Goal: Task Accomplishment & Management: Use online tool/utility

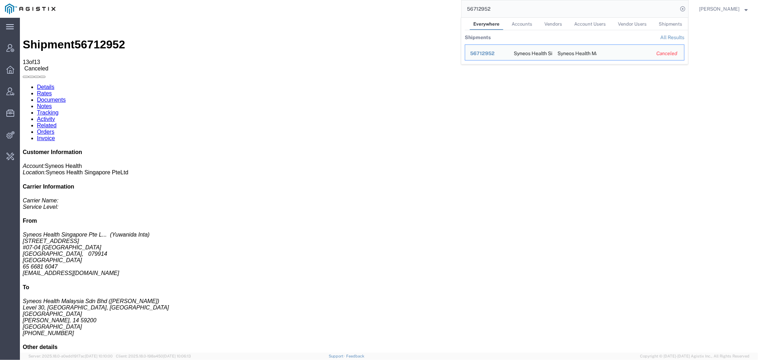
click at [375, 11] on div "56712952 Everywhere Accounts Vendors Account Users Vendor Users Shipments Shipm…" at bounding box center [374, 9] width 628 height 18
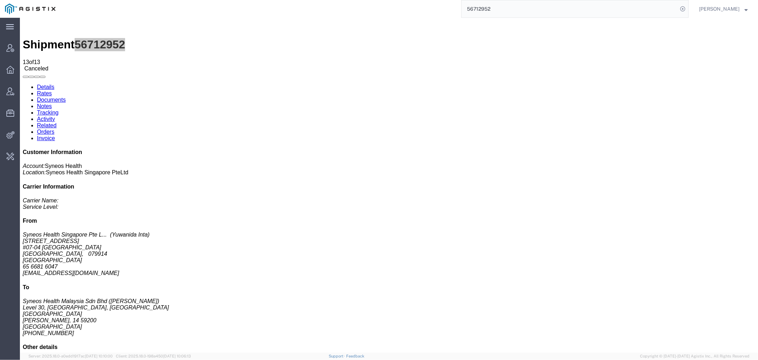
type input "a"
click at [508, 11] on input "search" at bounding box center [570, 8] width 216 height 17
type input "lkq"
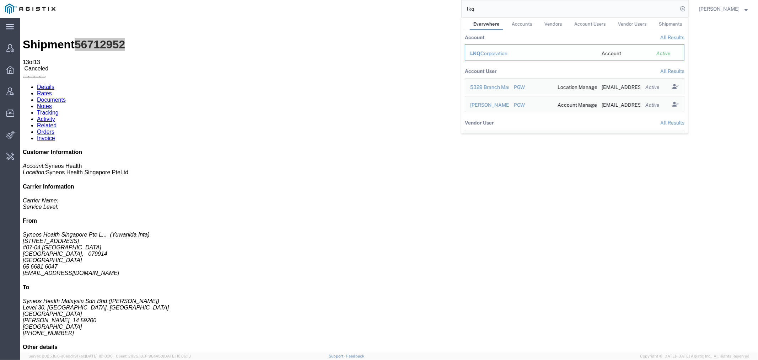
click at [500, 54] on div "LKQ Corporation" at bounding box center [531, 53] width 122 height 7
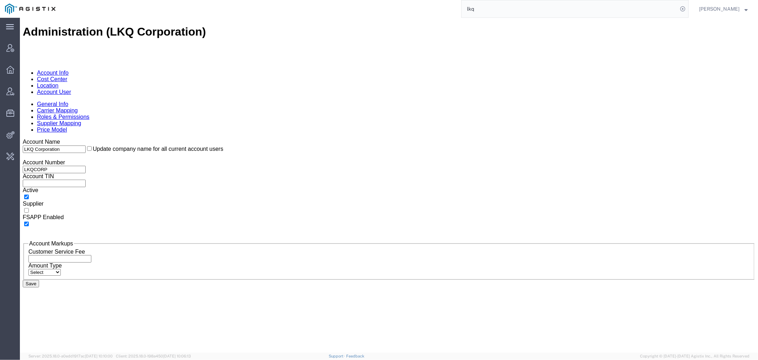
click at [58, 82] on link "Location" at bounding box center [48, 85] width 22 height 6
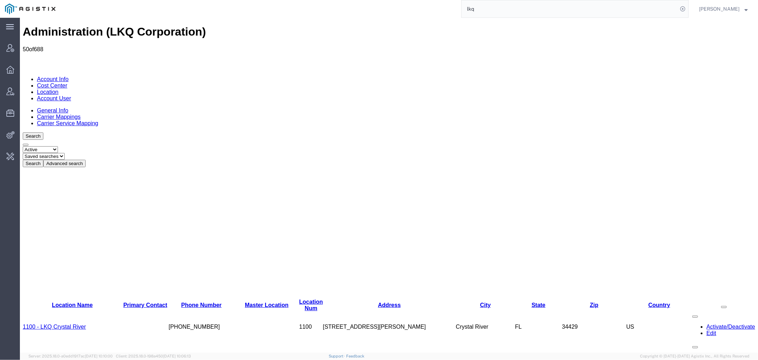
click at [85, 159] on button "Advanced search" at bounding box center [64, 162] width 42 height 7
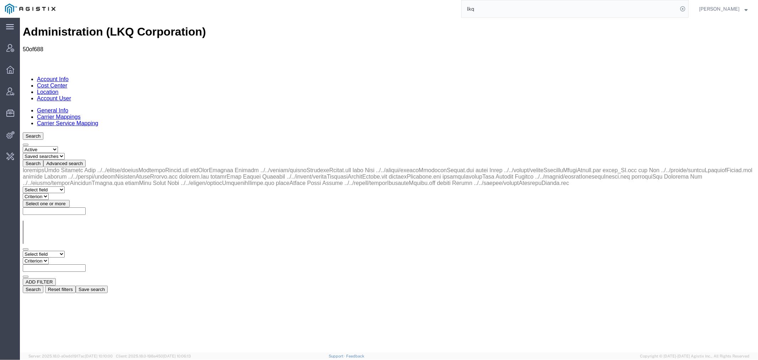
click at [53, 250] on select "Select field Address [GEOGRAPHIC_DATA] Location Name Location Num Master Locati…" at bounding box center [43, 253] width 42 height 7
select select "locationName"
click at [22, 250] on select "Select field Address [GEOGRAPHIC_DATA] Location Name Location Num Master Locati…" at bounding box center [43, 253] width 42 height 7
drag, startPoint x: 123, startPoint y: 128, endPoint x: 107, endPoint y: 113, distance: 22.1
click at [65, 257] on select "Criterion contains does not contain is is blank is not blank starts with" at bounding box center [43, 260] width 43 height 7
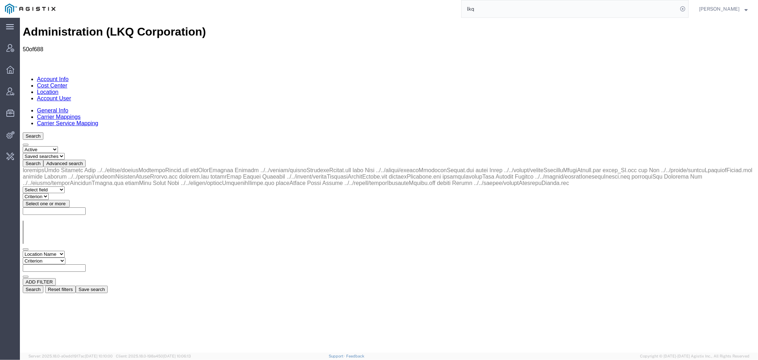
select select "contains"
click at [65, 257] on select "Criterion contains does not contain is is blank is not blank starts with" at bounding box center [43, 260] width 43 height 7
click at [85, 264] on input "text" at bounding box center [53, 267] width 63 height 7
type input "3311"
click at [43, 285] on button "Search" at bounding box center [32, 288] width 21 height 7
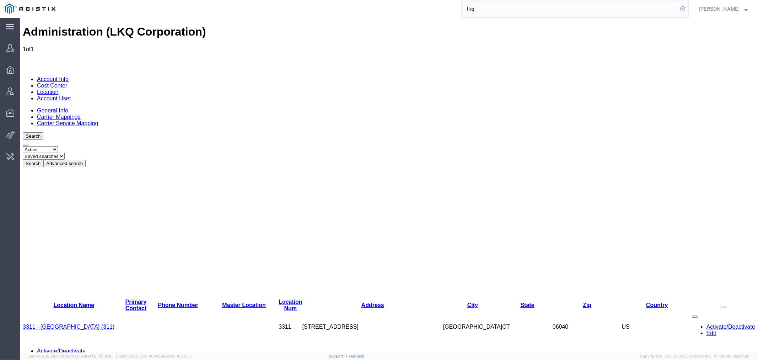
click at [48, 323] on link "3311 - [GEOGRAPHIC_DATA] (311)" at bounding box center [68, 326] width 92 height 6
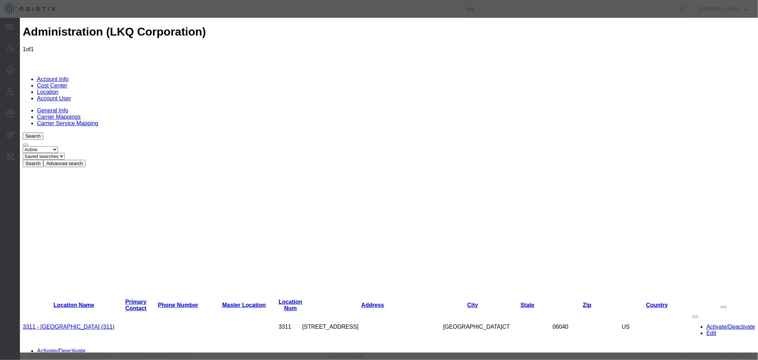
select select "COSTCENTER"
drag, startPoint x: 496, startPoint y: 76, endPoint x: 412, endPoint y: 76, distance: 83.2
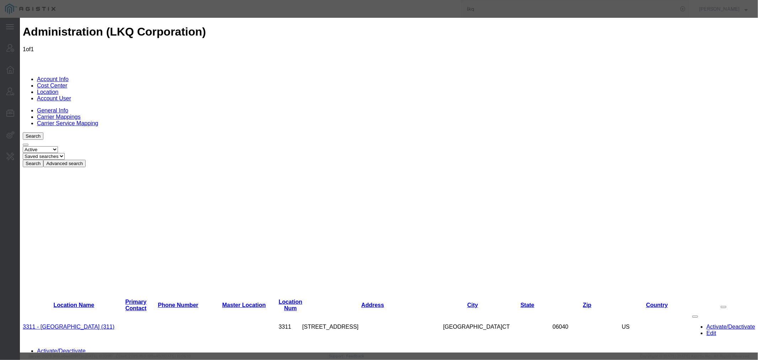
scroll to position [2, 0]
type input "[STREET_ADDRESS]"
type input "[GEOGRAPHIC_DATA]"
type input "06095"
type input "[PHONE_NUMBER]"
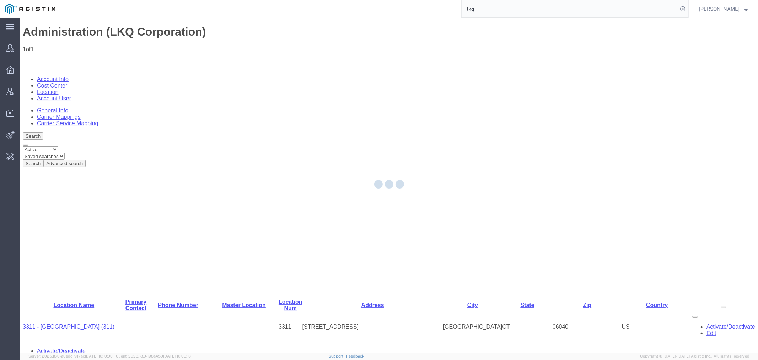
scroll to position [0, 0]
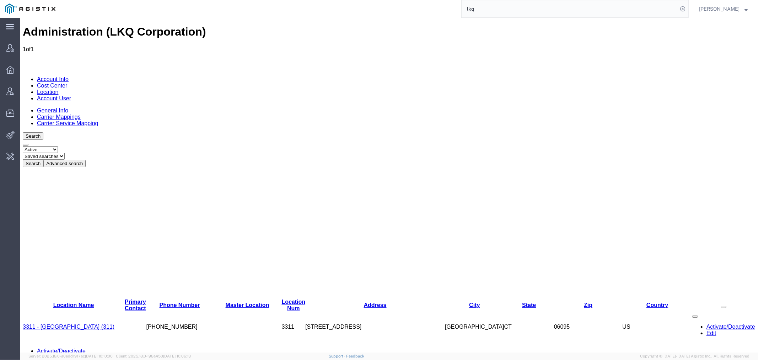
drag, startPoint x: 456, startPoint y: 10, endPoint x: 427, endPoint y: 15, distance: 30.0
click at [440, 14] on div "lkq" at bounding box center [374, 9] width 628 height 18
paste input "[EMAIL_ADDRESS][DOMAIN_NAME]"
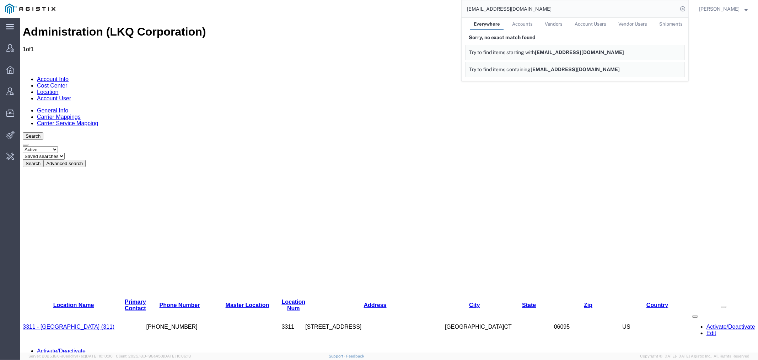
drag, startPoint x: 494, startPoint y: 9, endPoint x: 485, endPoint y: 8, distance: 9.3
click at [485, 8] on input "[EMAIL_ADDRESS][DOMAIN_NAME]" at bounding box center [570, 8] width 216 height 17
drag, startPoint x: 495, startPoint y: 9, endPoint x: 422, endPoint y: 9, distance: 73.2
click at [422, 9] on div "[EMAIL_ADDRESS][DOMAIN_NAME] Everywhere Accounts Vendors Account Users Vendor U…" at bounding box center [374, 9] width 628 height 18
drag, startPoint x: 548, startPoint y: 10, endPoint x: 424, endPoint y: 10, distance: 124.4
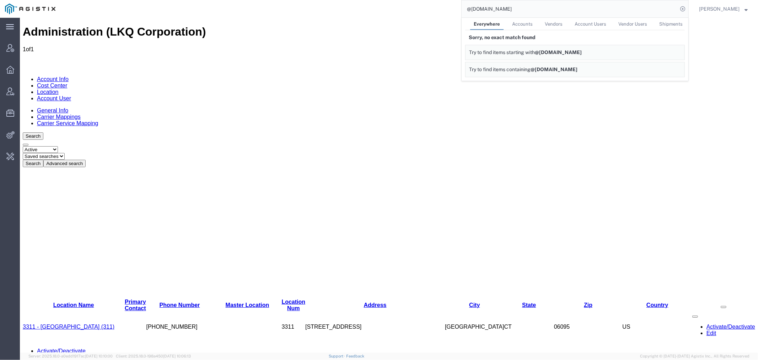
click at [424, 10] on div "@[DOMAIN_NAME] Everywhere Accounts Vendors Account Users Vendor Users Shipments…" at bounding box center [374, 9] width 628 height 18
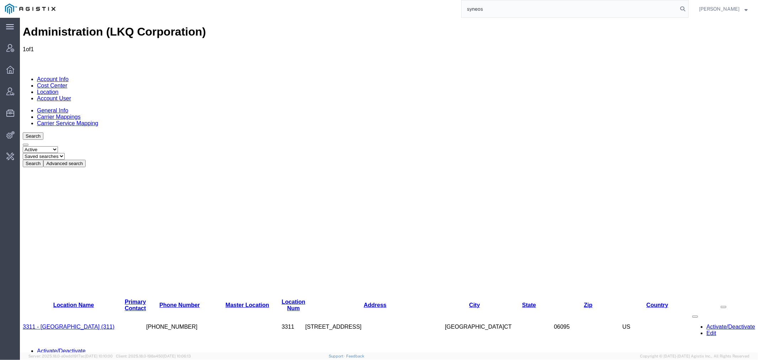
type input "syneos"
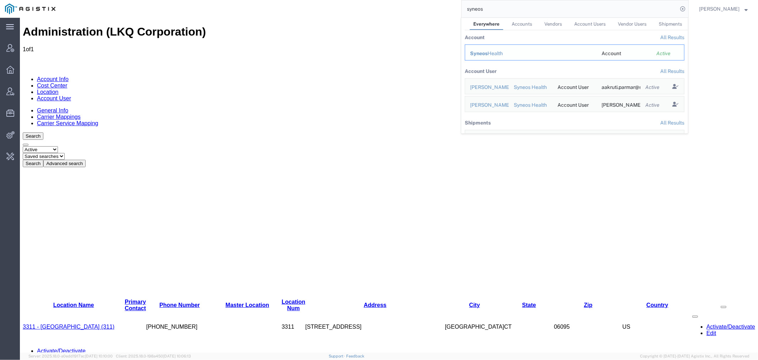
click at [487, 55] on span "Syneos" at bounding box center [478, 53] width 17 height 6
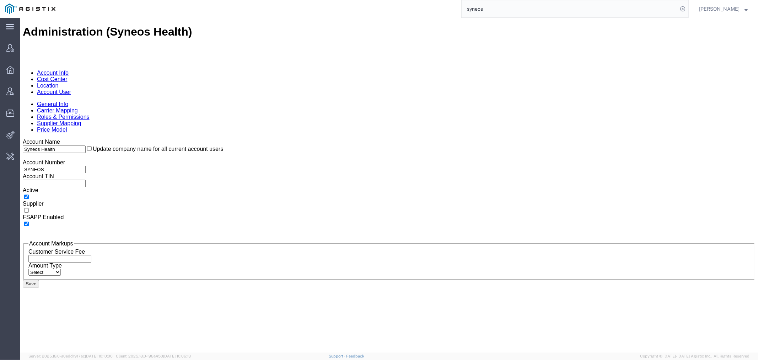
click at [67, 76] on link "Cost Center" at bounding box center [52, 79] width 30 height 6
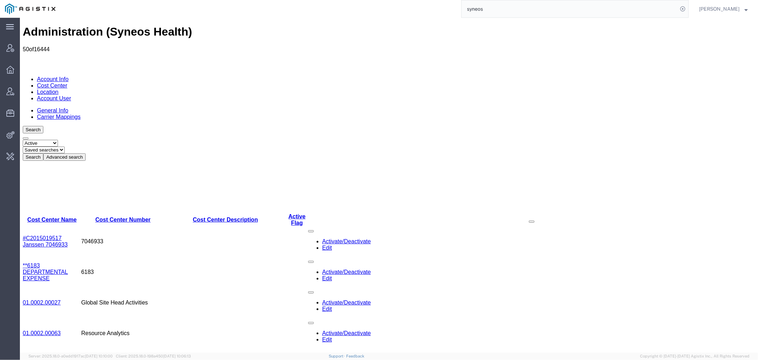
click at [85, 153] on button "Advanced search" at bounding box center [64, 156] width 42 height 7
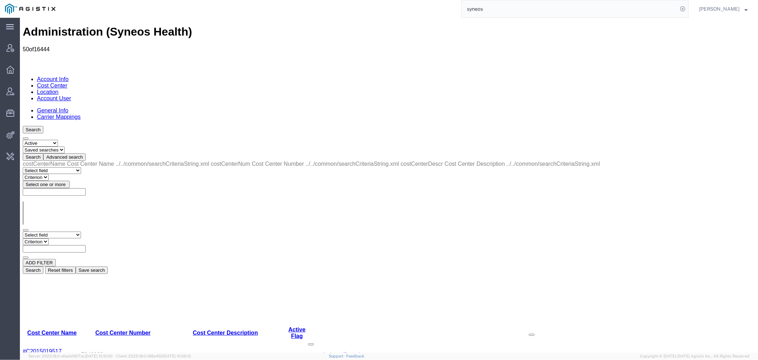
drag, startPoint x: 44, startPoint y: 107, endPoint x: 75, endPoint y: 113, distance: 31.7
click at [44, 231] on select "Select field Cost Center Description Cost Center Name Cost Center Number" at bounding box center [51, 234] width 58 height 7
select select "costCenterNum"
click at [22, 231] on select "Select field Cost Center Description Cost Center Name Cost Center Number" at bounding box center [51, 234] width 58 height 7
drag, startPoint x: 141, startPoint y: 130, endPoint x: 121, endPoint y: 112, distance: 26.7
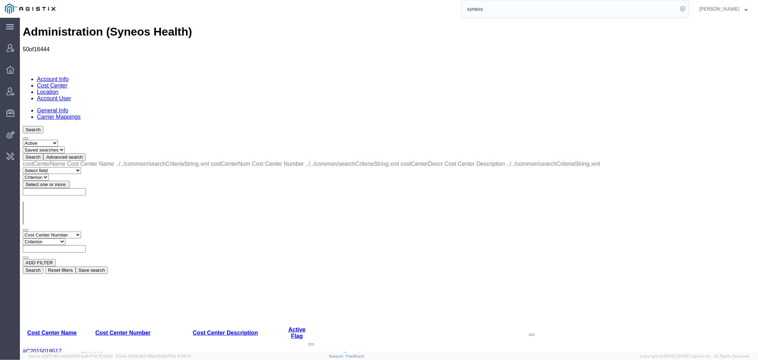
click at [65, 238] on select "Criterion contains does not contain is is blank is not blank starts with" at bounding box center [43, 241] width 43 height 7
select select "contains"
click at [65, 238] on select "Criterion contains does not contain is is blank is not blank starts with" at bounding box center [43, 241] width 43 height 7
click at [85, 245] on input "text" at bounding box center [53, 248] width 63 height 7
paste input "CAGAA5101"
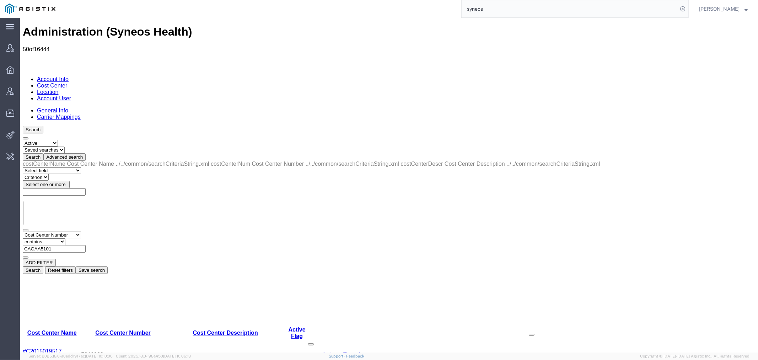
type input "CAGAA5101"
click at [43, 266] on button "Search" at bounding box center [32, 269] width 21 height 7
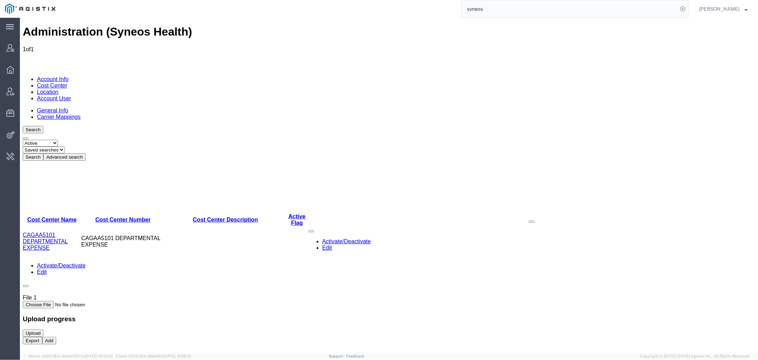
drag, startPoint x: 49, startPoint y: 86, endPoint x: 53, endPoint y: 88, distance: 4.3
click at [49, 139] on select "Select status Active All Inactive" at bounding box center [39, 142] width 35 height 7
select select "ALL"
click at [22, 139] on select "Select status Active All Inactive" at bounding box center [39, 142] width 35 height 7
click at [43, 153] on button "Search" at bounding box center [32, 156] width 21 height 7
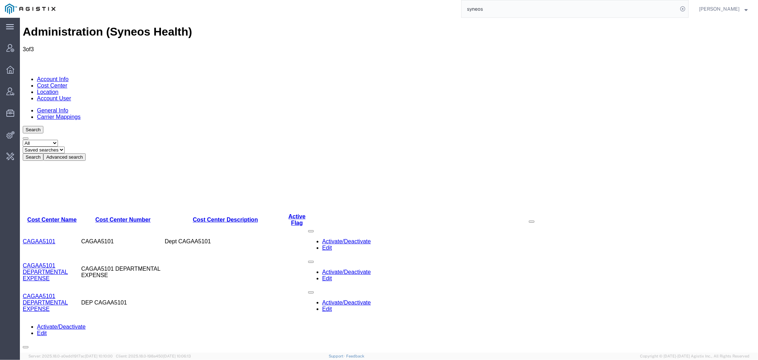
click at [85, 153] on button "Advanced search" at bounding box center [64, 156] width 42 height 7
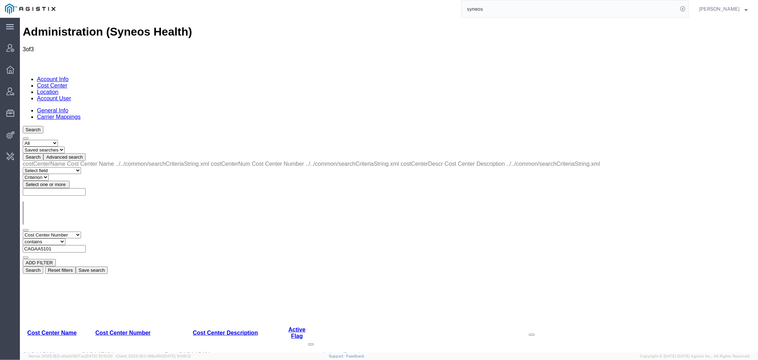
drag, startPoint x: 177, startPoint y: 108, endPoint x: 125, endPoint y: 109, distance: 51.9
click at [125, 231] on div "Select field Cost Center Description Cost Center Name Cost Center Number Criter…" at bounding box center [388, 244] width 733 height 27
type input "**6183"
click at [43, 266] on button "Search" at bounding box center [32, 269] width 21 height 7
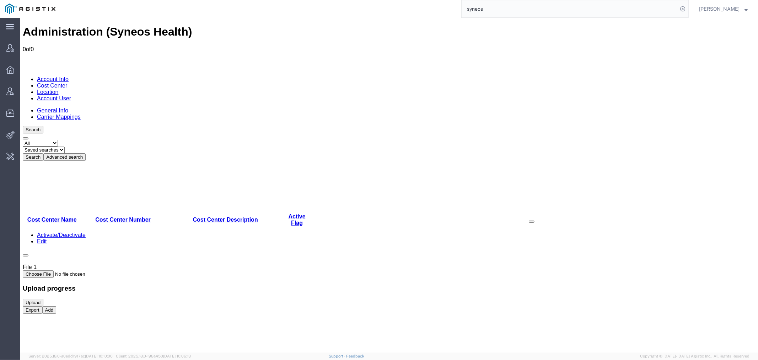
click at [162, 125] on div "Search Select status Active All Inactive Saved searches Search Advanced search …" at bounding box center [388, 142] width 733 height 35
click at [85, 153] on button "Advanced search" at bounding box center [64, 156] width 42 height 7
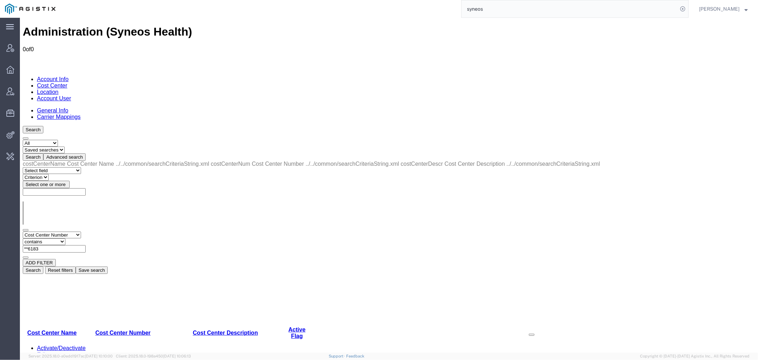
click at [54, 231] on select "Select field Cost Center Description Cost Center Name Cost Center Number" at bounding box center [51, 234] width 58 height 7
select select "costCenterName"
click at [22, 231] on select "Select field Cost Center Description Cost Center Name Cost Center Number" at bounding box center [51, 234] width 58 height 7
click at [85, 245] on input "text" at bounding box center [53, 248] width 63 height 7
type input "**6183"
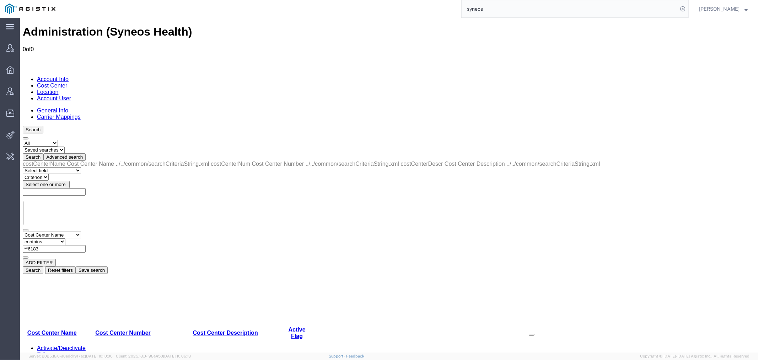
click at [43, 266] on button "Search" at bounding box center [32, 269] width 21 height 7
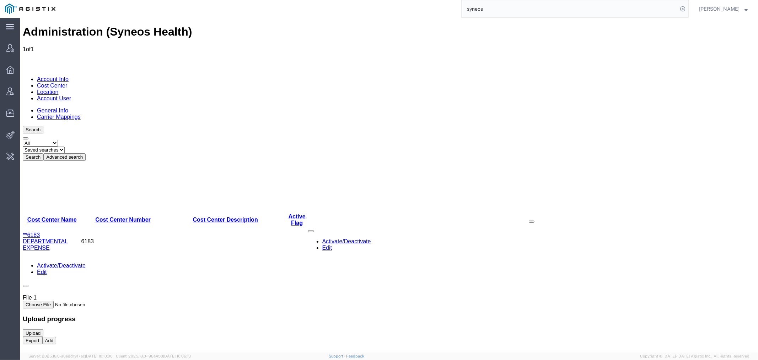
click at [81, 213] on th "Cost Center Number" at bounding box center [123, 219] width 84 height 13
drag, startPoint x: 79, startPoint y: 103, endPoint x: 120, endPoint y: 113, distance: 42.3
click at [120, 160] on div "Cost Center Name Cost Center Number Cost Center Description Active Flag **6183 …" at bounding box center [388, 208] width 733 height 96
click at [130, 226] on td "6183" at bounding box center [142, 241] width 43 height 31
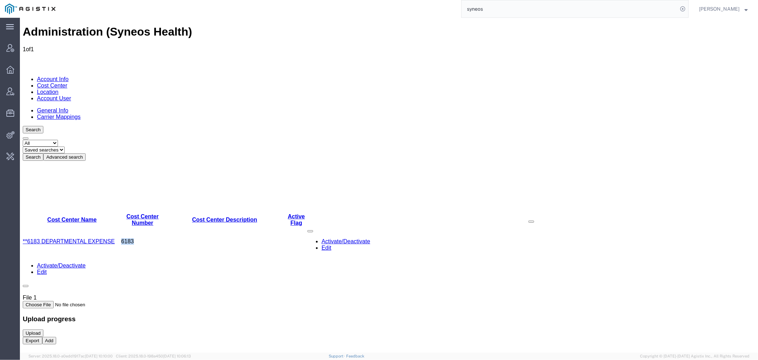
click at [65, 238] on link "**6183 DEPARTMENTAL EXPENSE" at bounding box center [68, 241] width 92 height 6
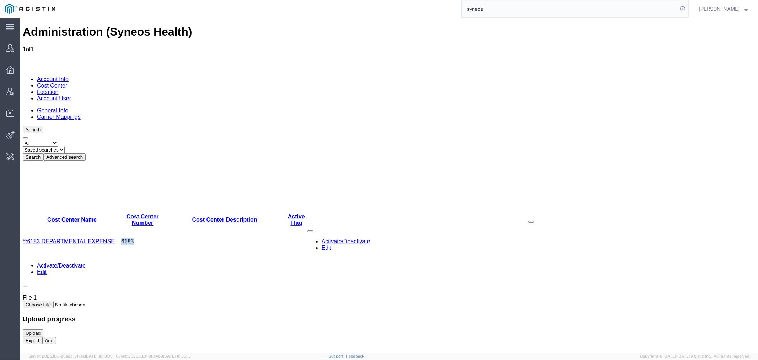
drag, startPoint x: 85, startPoint y: 113, endPoint x: 89, endPoint y: 115, distance: 3.8
click at [85, 238] on link "**6183 DEPARTMENTAL EXPENSE" at bounding box center [68, 241] width 92 height 6
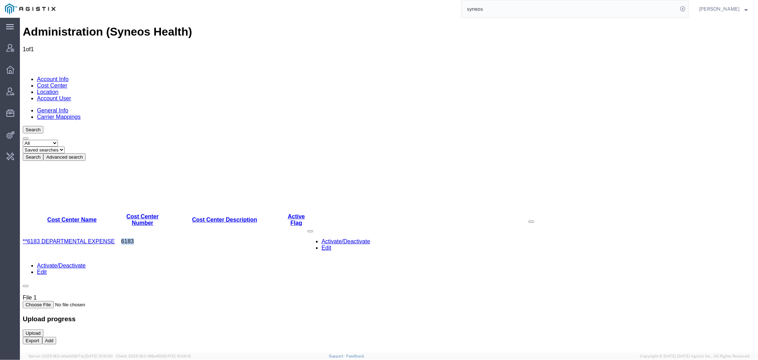
click at [85, 153] on button "Advanced search" at bounding box center [64, 156] width 42 height 7
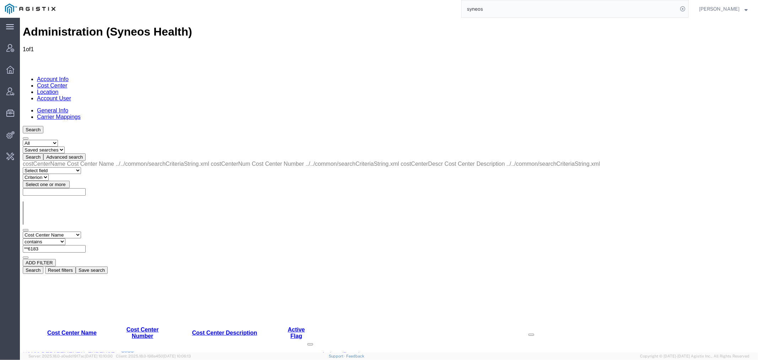
click at [57, 231] on select "Select field Cost Center Description Cost Center Name Cost Center Number" at bounding box center [51, 234] width 58 height 7
drag, startPoint x: 179, startPoint y: 109, endPoint x: 123, endPoint y: 110, distance: 55.5
click at [123, 231] on div "Select field Cost Center Description Cost Center Name Cost Center Number Criter…" at bounding box center [388, 244] width 733 height 27
click at [60, 231] on select "Select field Cost Center Description Cost Center Name Cost Center Number" at bounding box center [51, 234] width 58 height 7
select select "costCenterNum"
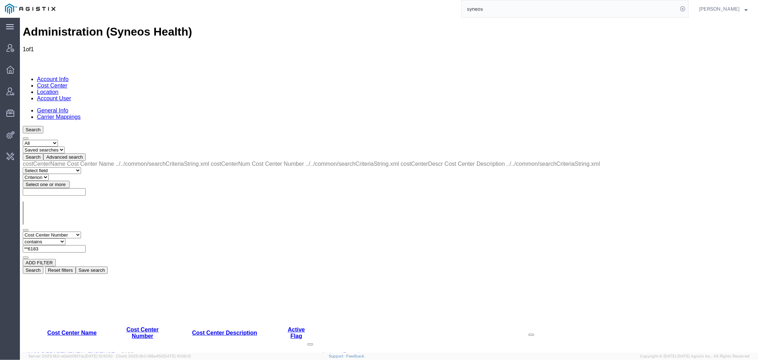
click at [22, 231] on select "Select field Cost Center Description Cost Center Name Cost Center Number" at bounding box center [51, 234] width 58 height 7
click at [85, 245] on input "text" at bounding box center [53, 248] width 63 height 7
paste input "CAGAA5101"
type input "CAGAA5101"
click at [43, 266] on button "Search" at bounding box center [32, 269] width 21 height 7
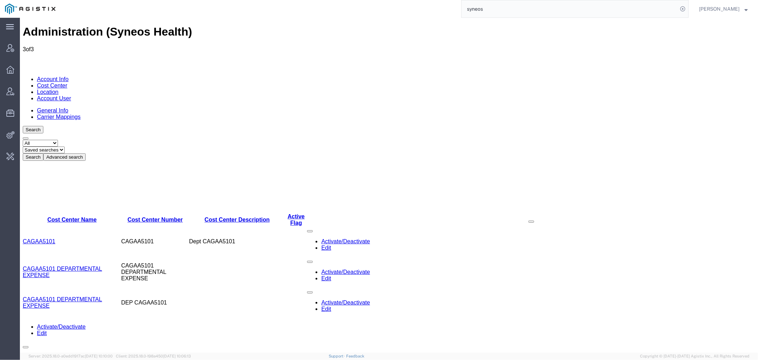
drag, startPoint x: 161, startPoint y: 102, endPoint x: 187, endPoint y: 101, distance: 25.6
click at [187, 160] on div "Cost Center Name Cost Center Number Cost Center Description Active Flag CAGAA51…" at bounding box center [388, 238] width 733 height 157
click at [71, 95] on link "Account User" at bounding box center [54, 98] width 34 height 6
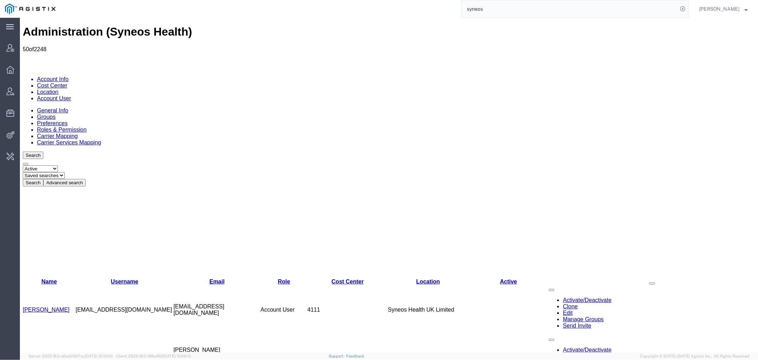
click at [85, 178] on button "Advanced search" at bounding box center [64, 181] width 42 height 7
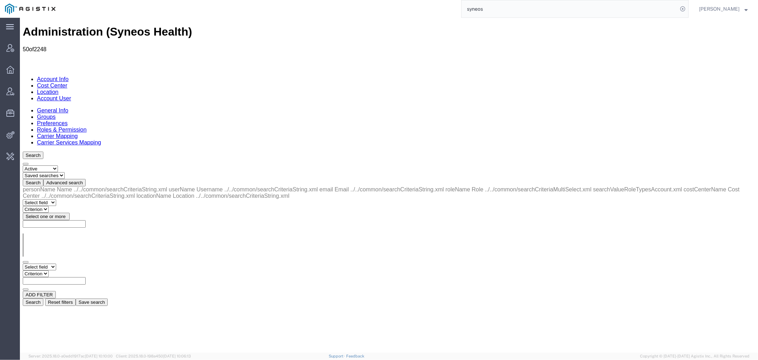
drag, startPoint x: 50, startPoint y: 105, endPoint x: 57, endPoint y: 107, distance: 6.9
click at [51, 263] on select "Select field Cost Center Email Location Name Role Username" at bounding box center [38, 266] width 33 height 7
select select "costCenterName"
click at [22, 263] on select "Select field Cost Center Email Location Name Role Username" at bounding box center [38, 266] width 33 height 7
drag, startPoint x: 127, startPoint y: 130, endPoint x: 109, endPoint y: 113, distance: 24.4
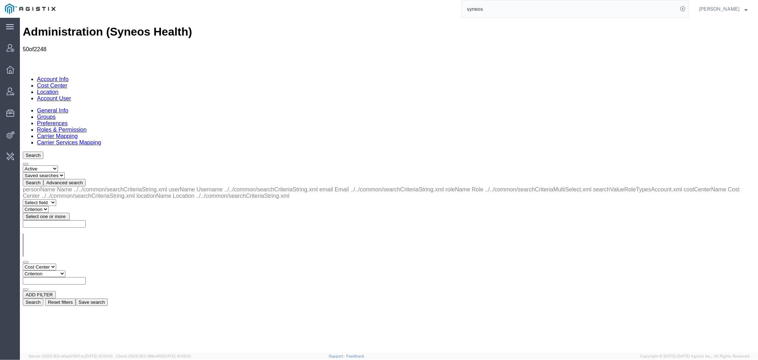
click at [65, 270] on select "Criterion contains does not contain is is blank is not blank starts with" at bounding box center [43, 273] width 43 height 7
select select "contains"
click at [65, 270] on select "Criterion contains does not contain is is blank is not blank starts with" at bounding box center [43, 273] width 43 height 7
click at [85, 277] on input "text" at bounding box center [53, 280] width 63 height 7
type input "departmental expense"
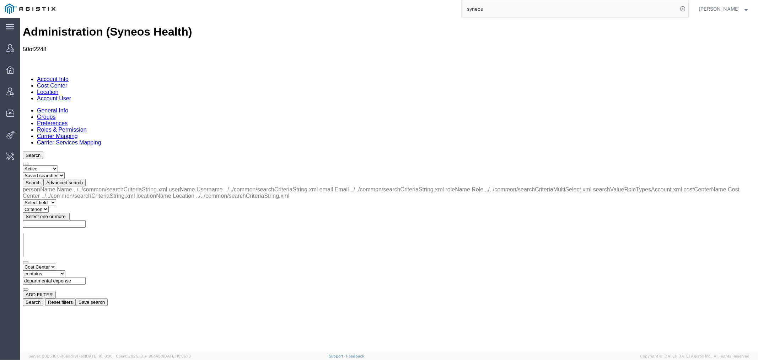
click at [43, 298] on button "Search" at bounding box center [32, 301] width 21 height 7
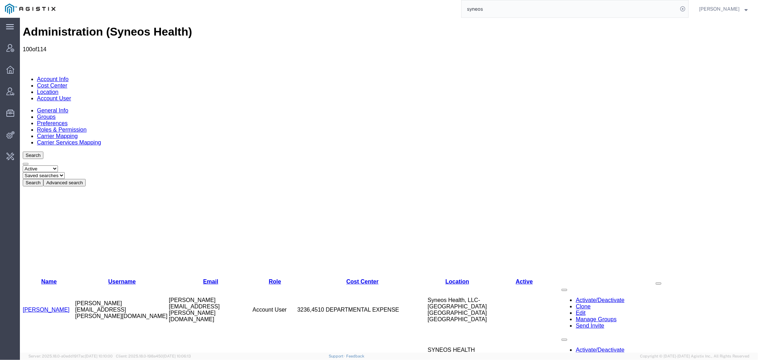
drag, startPoint x: 385, startPoint y: 100, endPoint x: 448, endPoint y: 101, distance: 62.2
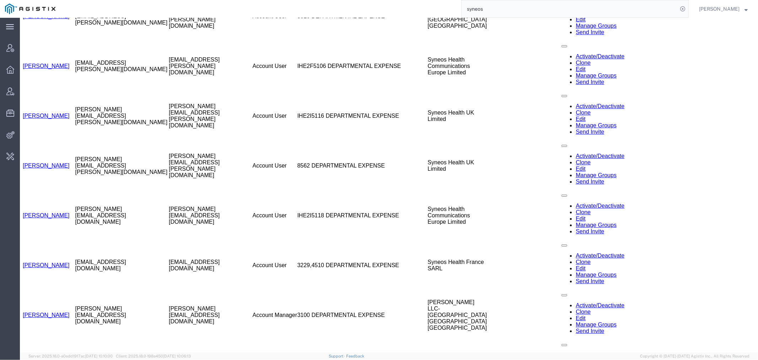
scroll to position [592, 0]
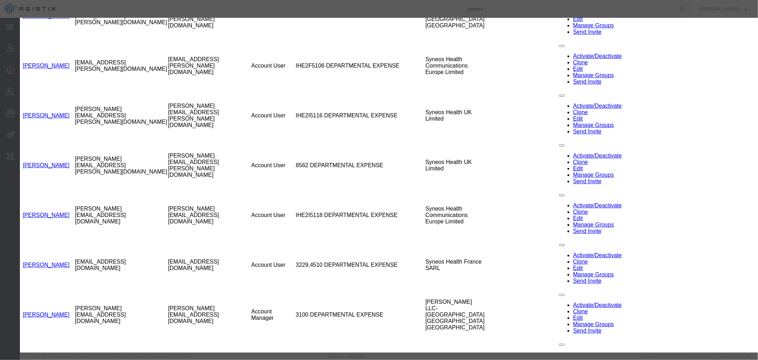
select select "COSTCENTER"
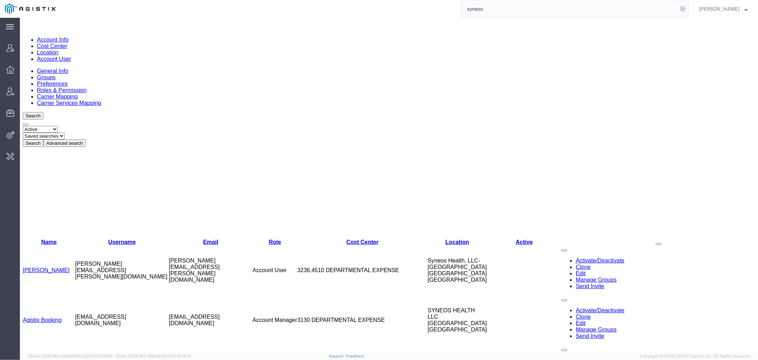
scroll to position [0, 0]
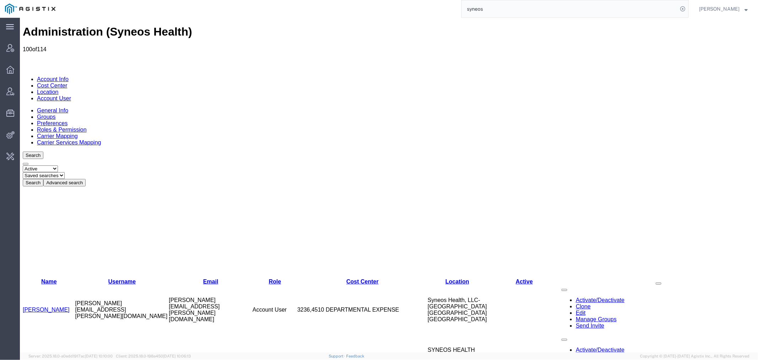
click at [67, 82] on link "Cost Center" at bounding box center [52, 85] width 30 height 6
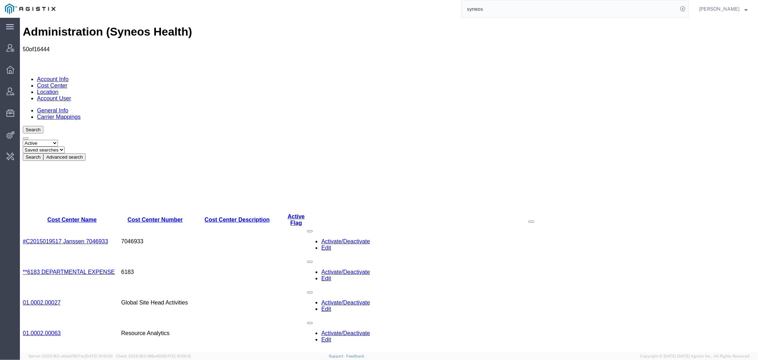
click at [85, 153] on button "Advanced search" at bounding box center [64, 156] width 42 height 7
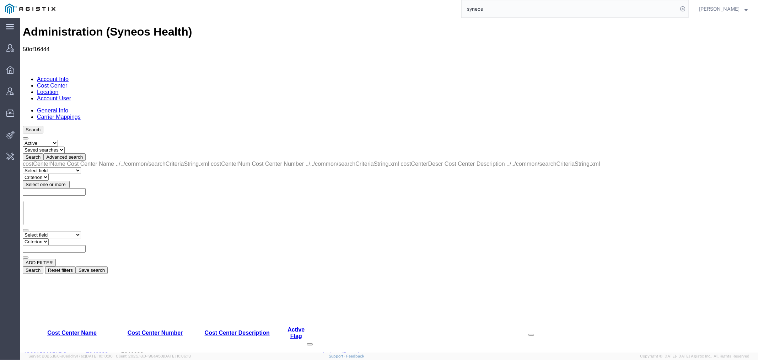
click at [55, 160] on div "costCenterName Cost Center Name ../../common/searchCriteriaString.xml costCente…" at bounding box center [388, 216] width 733 height 113
drag, startPoint x: 146, startPoint y: 163, endPoint x: 114, endPoint y: 173, distance: 33.4
click at [186, 258] on div "ADD FILTER" at bounding box center [388, 261] width 733 height 7
drag, startPoint x: 541, startPoint y: 8, endPoint x: 365, endPoint y: 8, distance: 176.7
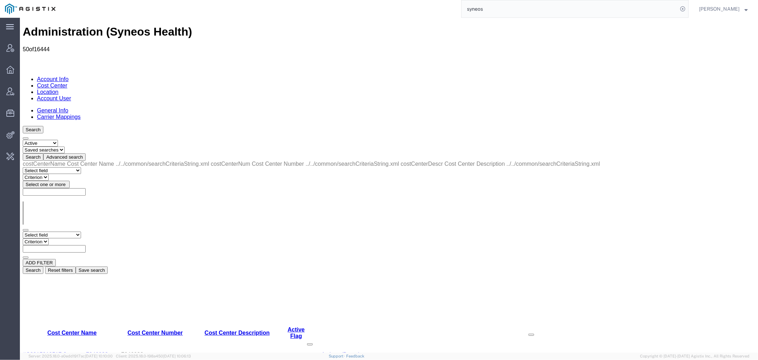
click at [383, 8] on div "syneos" at bounding box center [374, 9] width 628 height 18
paste input "[EMAIL_ADDRESS][PERSON_NAME][DOMAIN_NAME]"
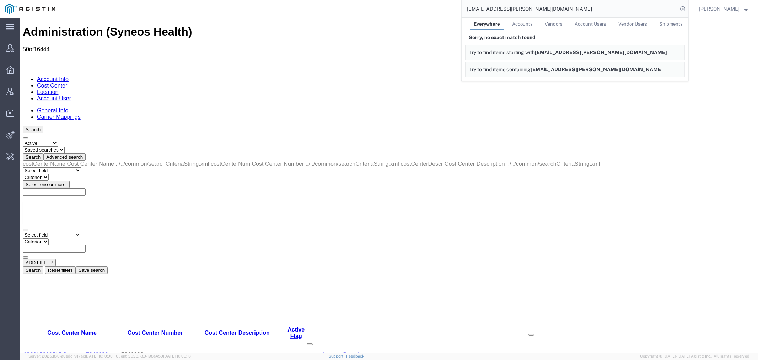
drag, startPoint x: 505, startPoint y: 8, endPoint x: 424, endPoint y: 8, distance: 80.3
click at [424, 8] on div "[EMAIL_ADDRESS][PERSON_NAME][DOMAIN_NAME] Everywhere Accounts Vendors Account U…" at bounding box center [374, 9] width 628 height 18
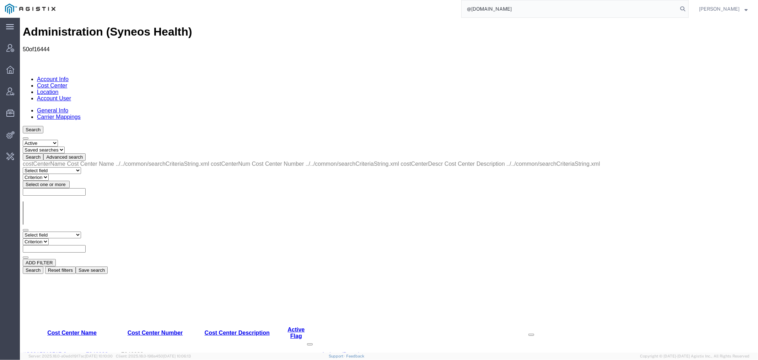
type input "@[DOMAIN_NAME]"
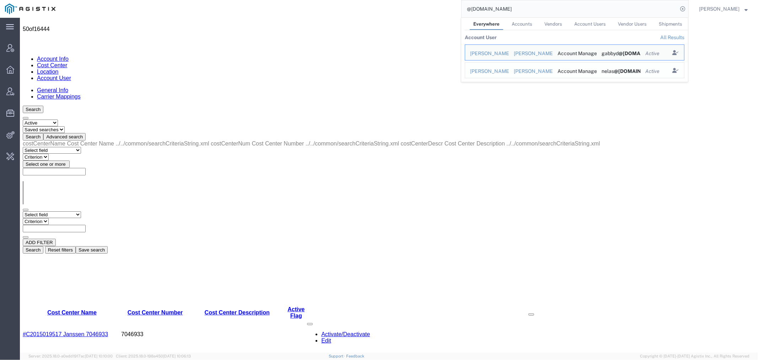
scroll to position [39, 0]
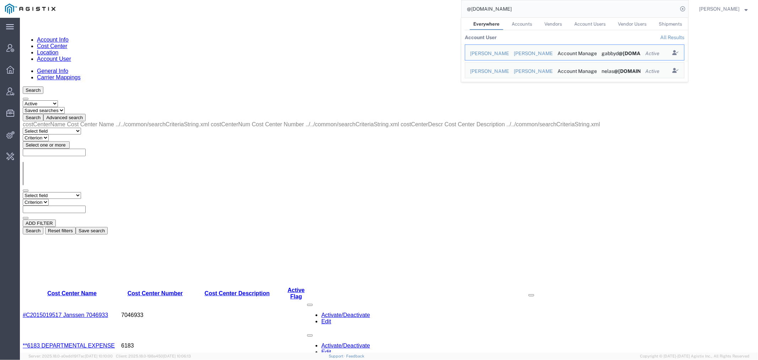
click at [681, 36] on link "All Results" at bounding box center [672, 37] width 24 height 6
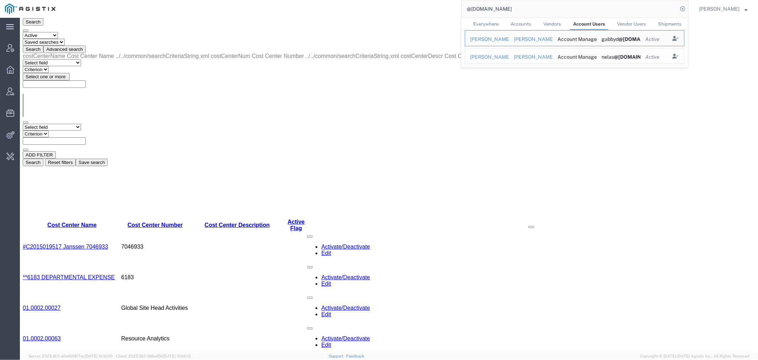
scroll to position [118, 0]
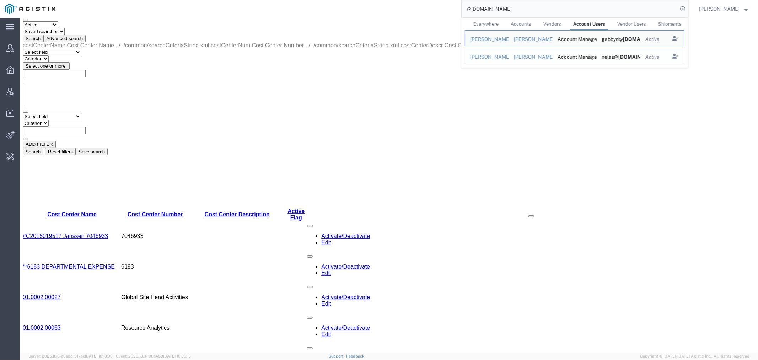
click at [540, 59] on div "[PERSON_NAME] Mfg Co Sales Inc" at bounding box center [531, 56] width 34 height 7
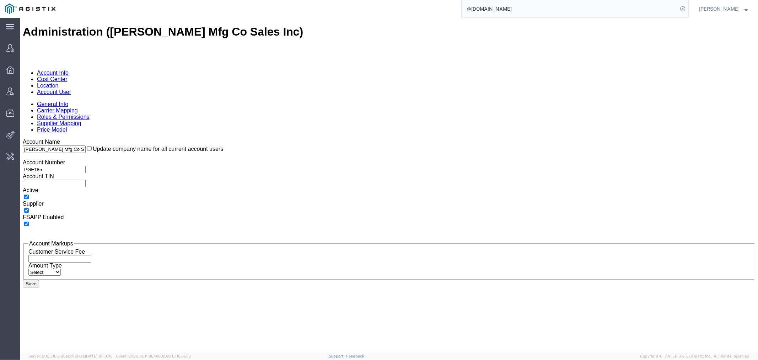
click at [71, 89] on link "Account User" at bounding box center [54, 92] width 34 height 6
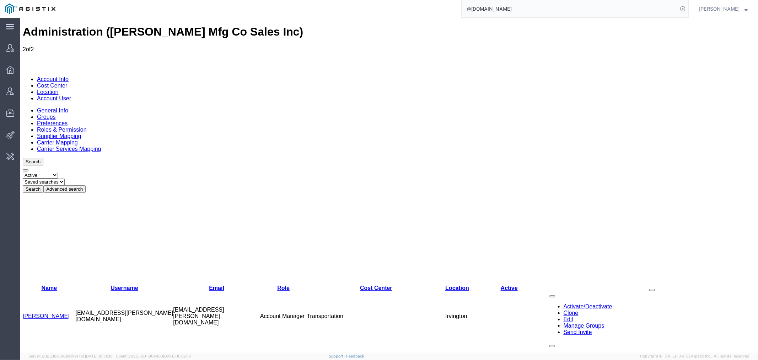
click at [47, 312] on link "[PERSON_NAME]" at bounding box center [45, 315] width 47 height 6
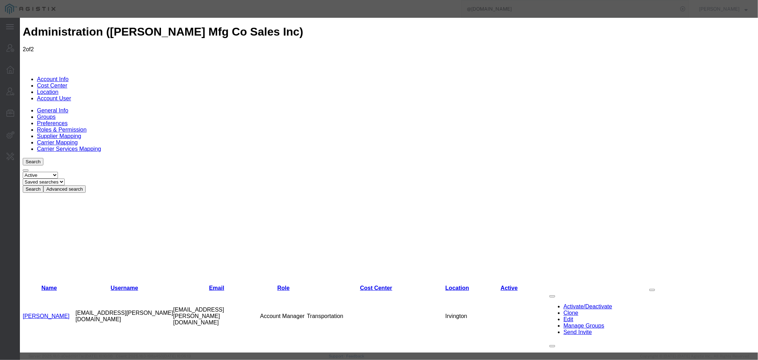
select select "COSTCENTER"
select select "47629"
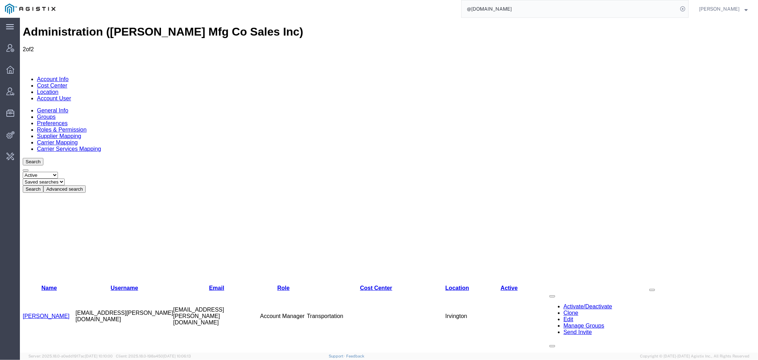
click at [563, 309] on link "Clone" at bounding box center [570, 312] width 15 height 6
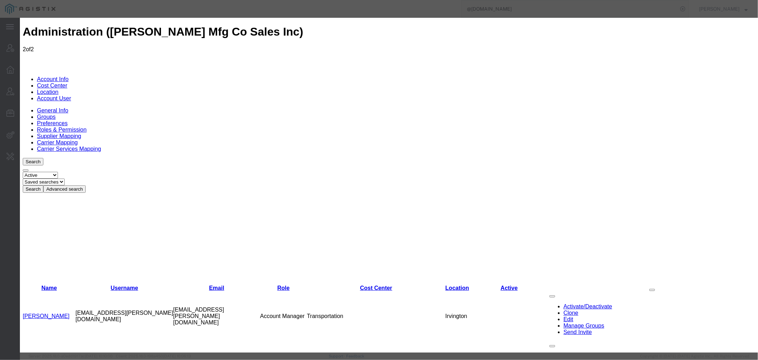
paste input "[EMAIL_ADDRESS][PERSON_NAME][DOMAIN_NAME]"
type input "[EMAIL_ADDRESS][PERSON_NAME][DOMAIN_NAME]"
type input "Audrielle"
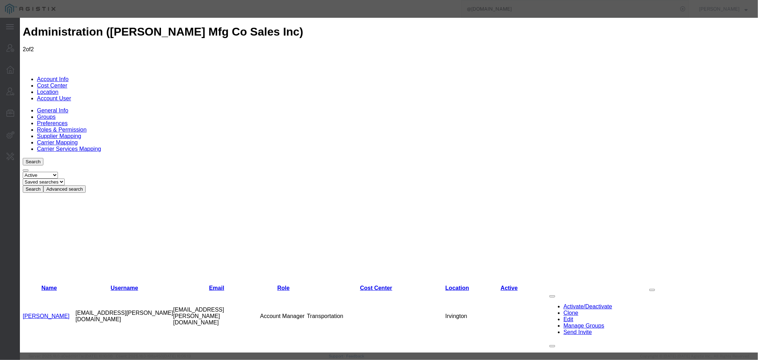
type input "U"
type input "[PERSON_NAME]"
select select "COSTCENTER"
select select "47629"
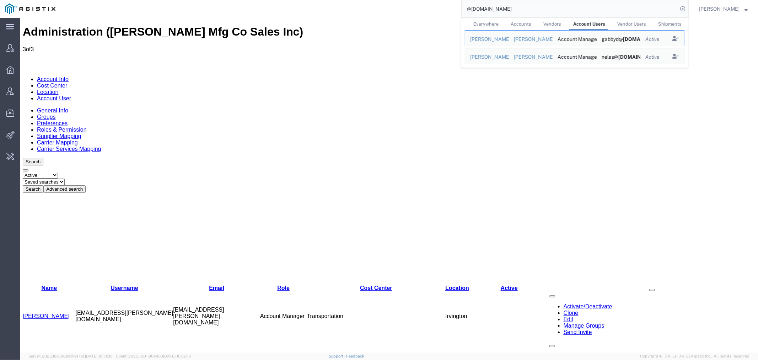
drag, startPoint x: 538, startPoint y: 10, endPoint x: 357, endPoint y: 11, distance: 180.6
click at [358, 11] on div "@[DOMAIN_NAME] Everywhere Accounts Vendors Account Users Vendor Users Shipments…" at bounding box center [374, 9] width 628 height 18
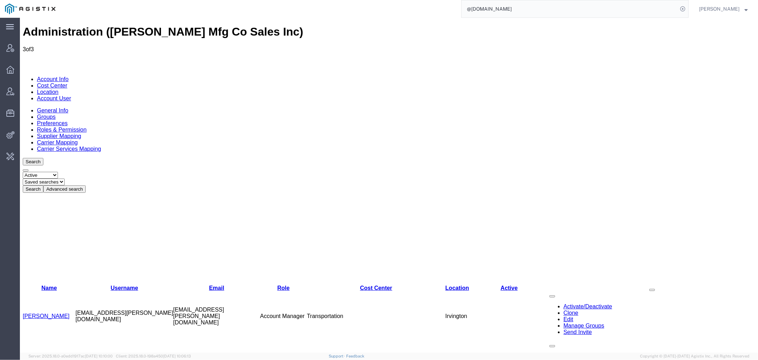
paste input "56626212"
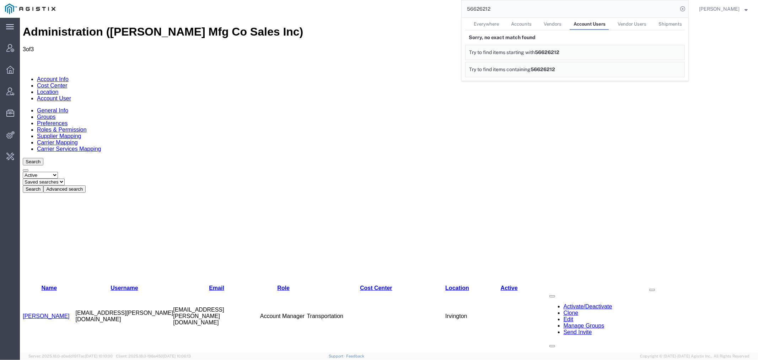
click at [495, 26] on span "Everywhere" at bounding box center [486, 23] width 25 height 5
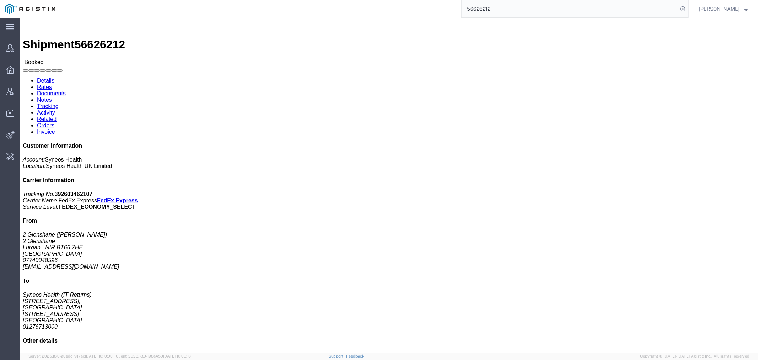
click link "Activity"
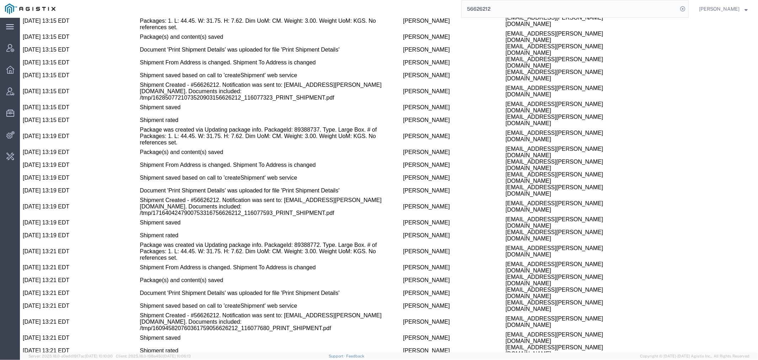
scroll to position [1249, 0]
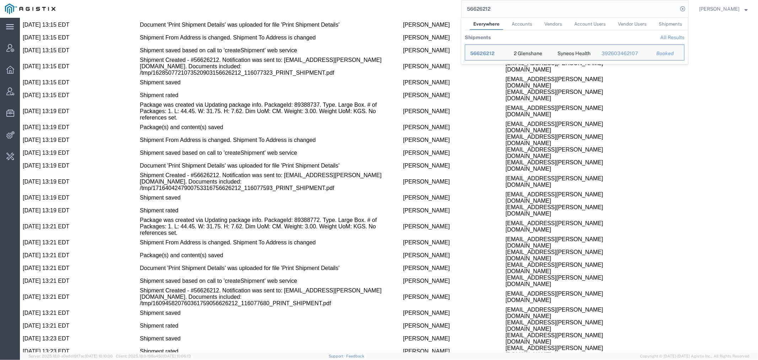
drag, startPoint x: 517, startPoint y: 7, endPoint x: 317, endPoint y: 8, distance: 200.1
click at [347, 7] on div "56626212 Everywhere Accounts Vendors Account Users Vendor Users Shipments Shipm…" at bounding box center [374, 9] width 628 height 18
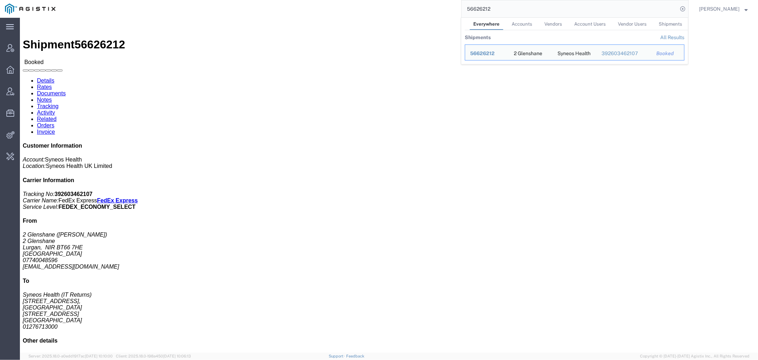
drag, startPoint x: 374, startPoint y: 10, endPoint x: 353, endPoint y: 9, distance: 21.7
click at [354, 10] on div "56626212 Everywhere Accounts Vendors Account Users Vendor Users Shipments Shipm…" at bounding box center [374, 9] width 628 height 18
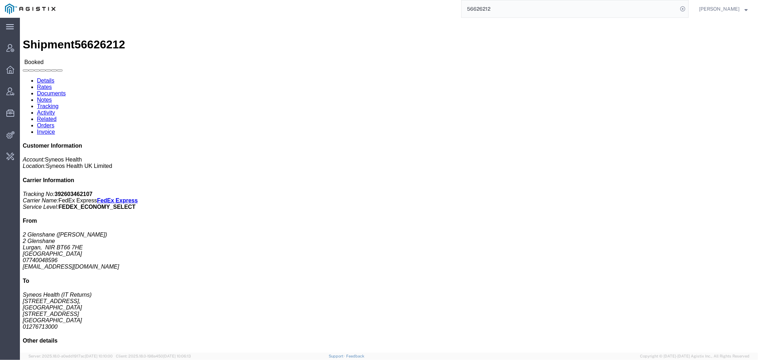
paste input "81569"
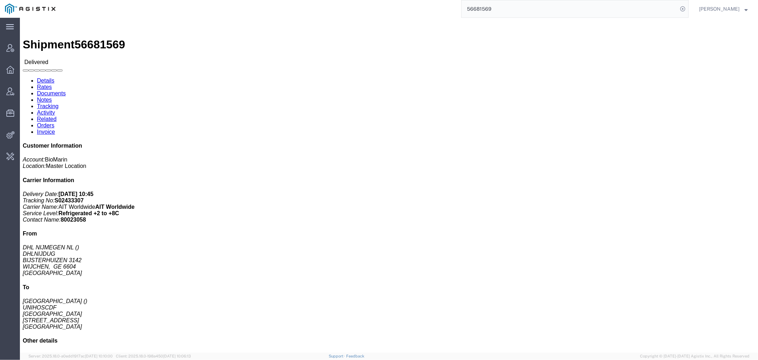
click h3 "[MEDICAL_DATA] ([MEDICAL_DATA]) 2X150MG/VL FS 1X5ML/VL"
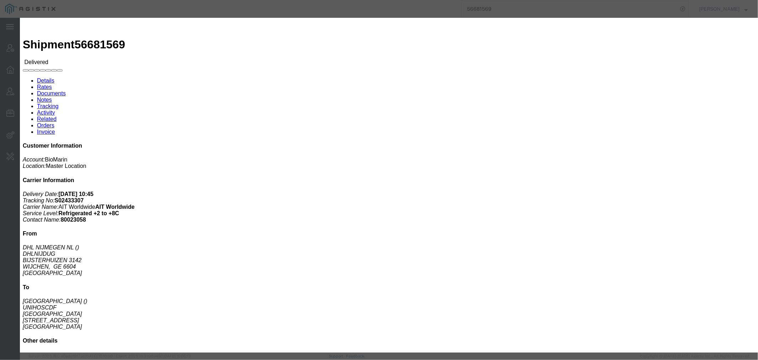
drag, startPoint x: 557, startPoint y: 21, endPoint x: 519, endPoint y: 19, distance: 38.4
click icon "button"
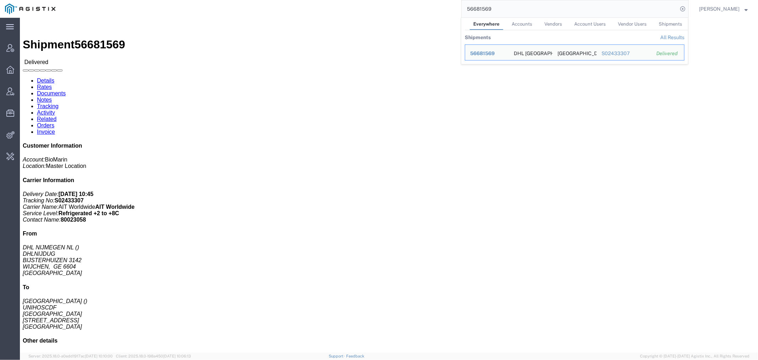
drag, startPoint x: 429, startPoint y: 8, endPoint x: 353, endPoint y: 11, distance: 76.1
click at [355, 10] on div "56681569 Everywhere Accounts Vendors Account Users Vendor Users Shipments Shipm…" at bounding box center [374, 9] width 628 height 18
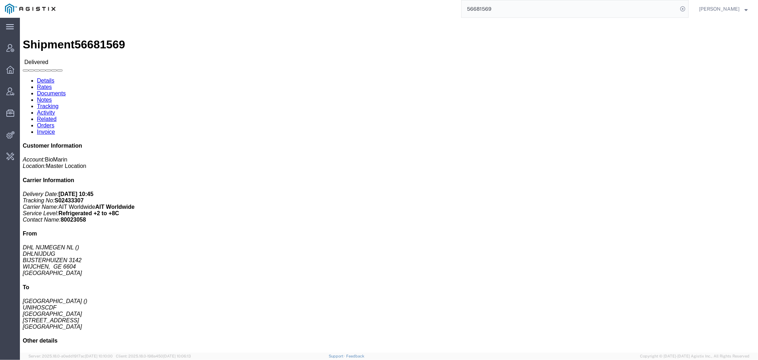
paste input "247224"
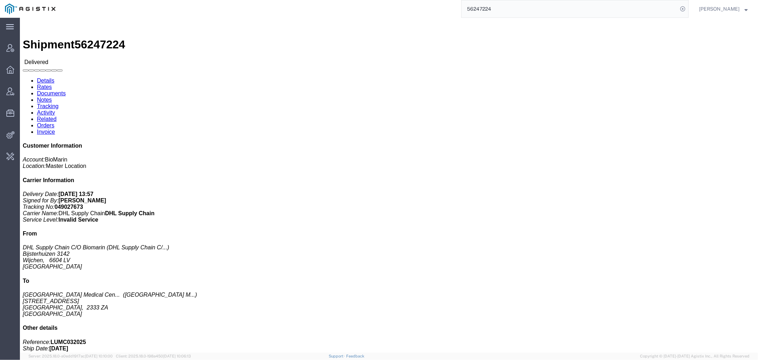
drag, startPoint x: 512, startPoint y: 6, endPoint x: 412, endPoint y: 15, distance: 100.3
click at [427, 11] on div "56247224" at bounding box center [374, 9] width 628 height 18
paste input "108277"
drag, startPoint x: 505, startPoint y: 7, endPoint x: 411, endPoint y: 12, distance: 94.3
click at [419, 10] on div "56108277" at bounding box center [374, 9] width 628 height 18
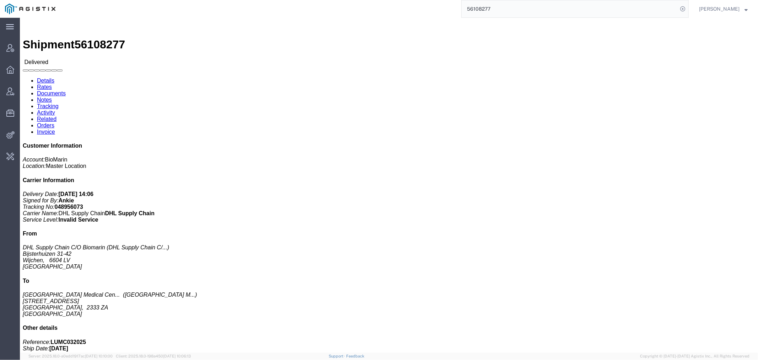
paste input "5035576"
drag, startPoint x: 523, startPoint y: 7, endPoint x: 331, endPoint y: 7, distance: 192.3
click at [376, 7] on div "55035576" at bounding box center [374, 9] width 628 height 18
paste input "820417"
drag, startPoint x: 513, startPoint y: 10, endPoint x: 321, endPoint y: 11, distance: 191.9
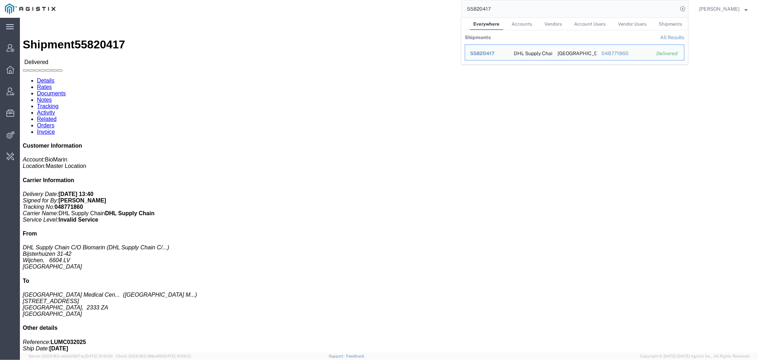
paste input "6714085"
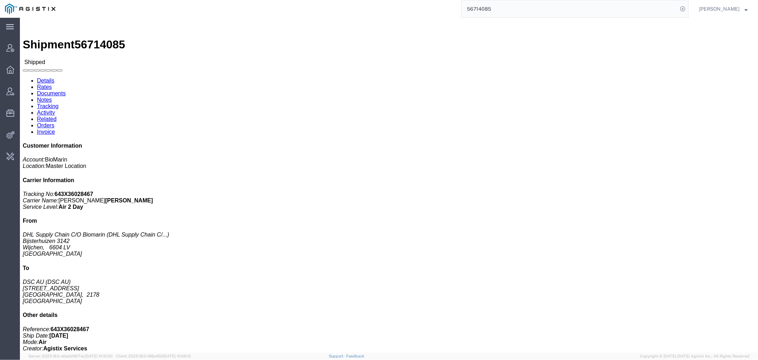
drag, startPoint x: 507, startPoint y: 6, endPoint x: 398, endPoint y: 6, distance: 108.1
click at [431, 7] on div "56714085" at bounding box center [374, 9] width 628 height 18
paste input "5112"
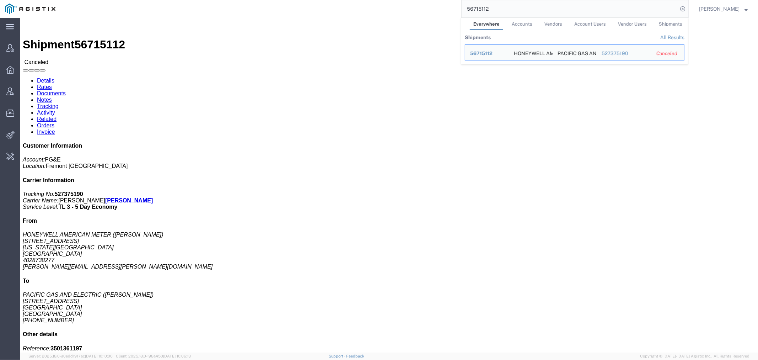
drag, startPoint x: 511, startPoint y: 9, endPoint x: 363, endPoint y: 9, distance: 147.9
click at [396, 9] on div "56715112 Everywhere Accounts Vendors Account Users Vendor Users Shipments Shipm…" at bounding box center [374, 9] width 628 height 18
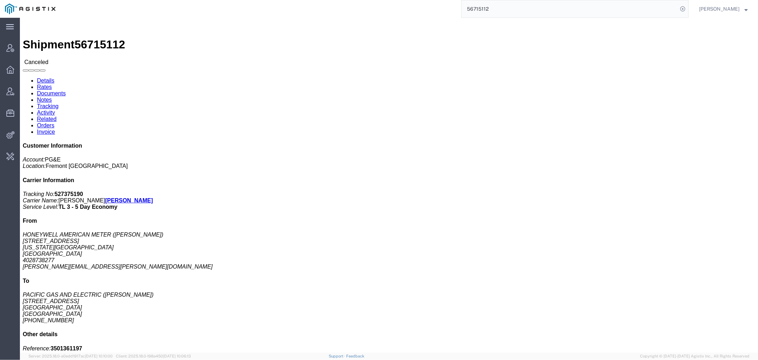
paste input "686195"
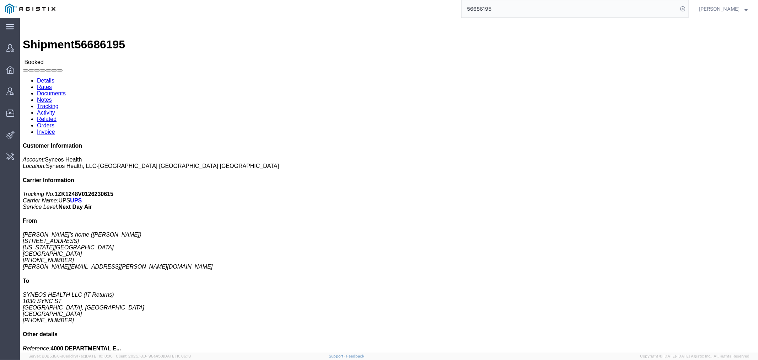
drag, startPoint x: 503, startPoint y: 8, endPoint x: 331, endPoint y: 20, distance: 172.5
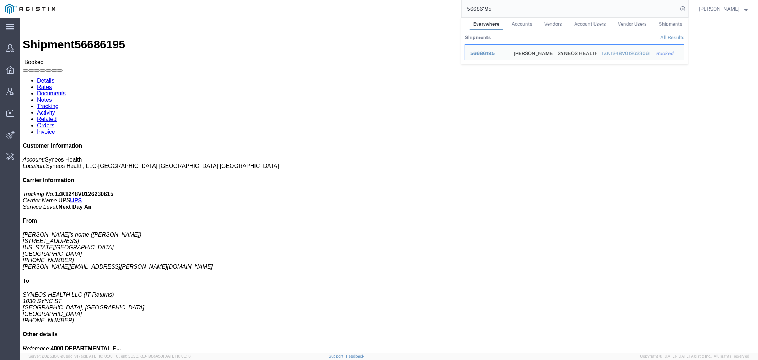
paste input "ARI-25247-0070"
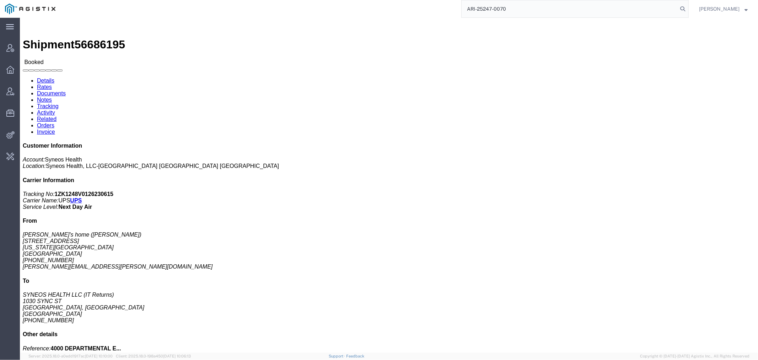
type input "ARI-25247-0070"
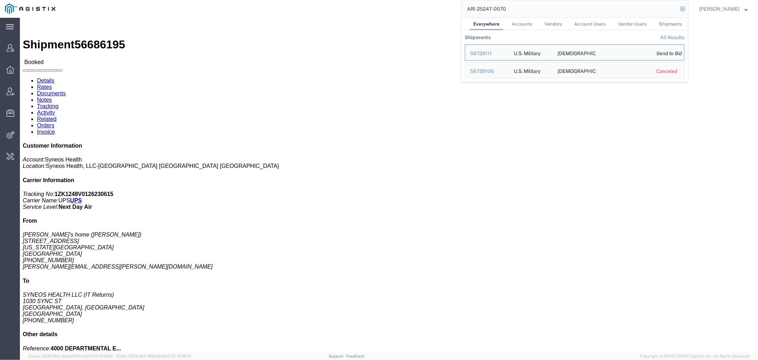
click at [673, 36] on link "All Results" at bounding box center [672, 37] width 24 height 6
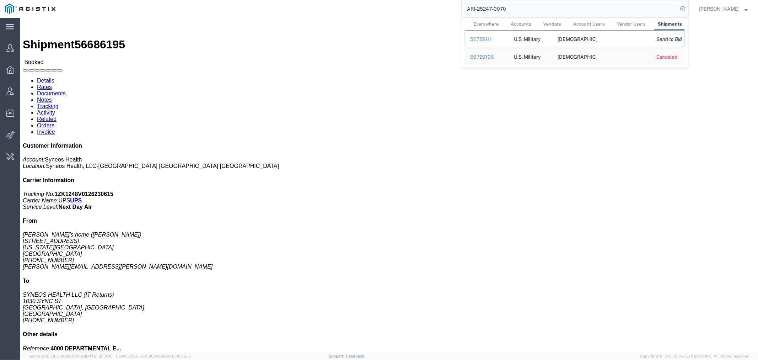
click at [492, 38] on div "56729111" at bounding box center [487, 39] width 34 height 7
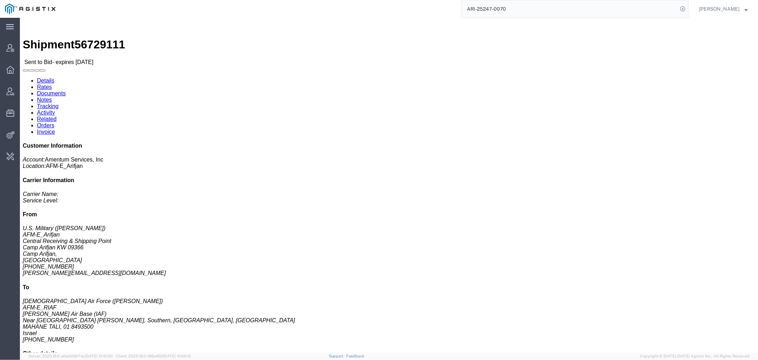
drag, startPoint x: 97, startPoint y: 26, endPoint x: 77, endPoint y: 9, distance: 26.7
click span "56729111"
copy span "56729111"
drag, startPoint x: 535, startPoint y: 75, endPoint x: 544, endPoint y: 73, distance: 9.4
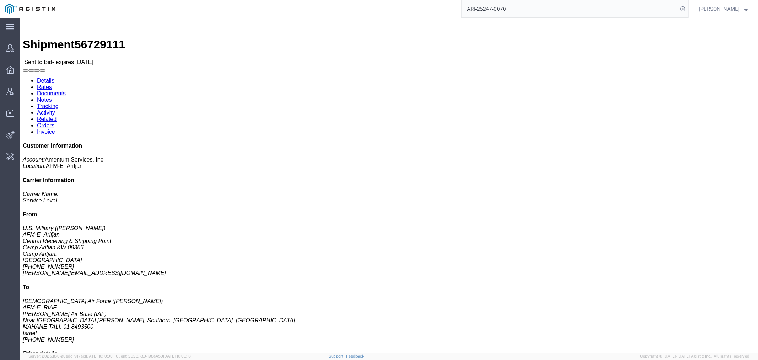
click p "Customer Ref: DCO-25248-167794 Booking Number: DCO-25248-167794 Project Number:…"
drag, startPoint x: 164, startPoint y: 27, endPoint x: 153, endPoint y: 31, distance: 11.8
click link "Activity"
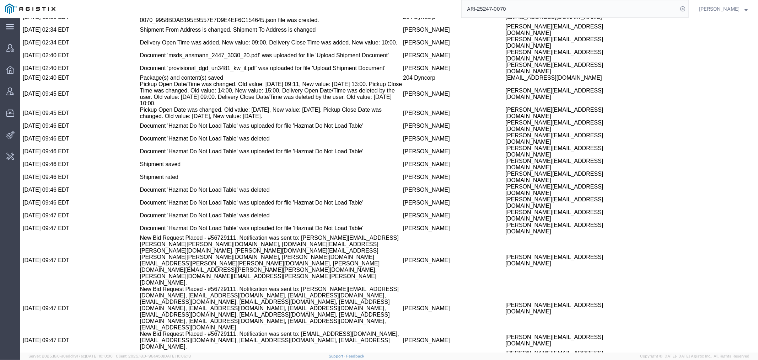
scroll to position [739, 0]
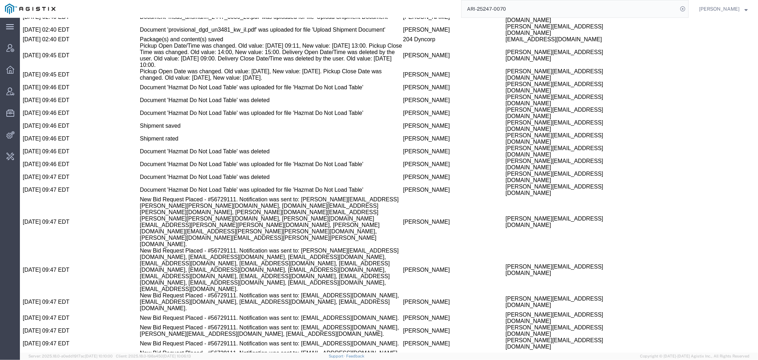
click at [520, 6] on input "ARI-25247-0070" at bounding box center [570, 8] width 216 height 17
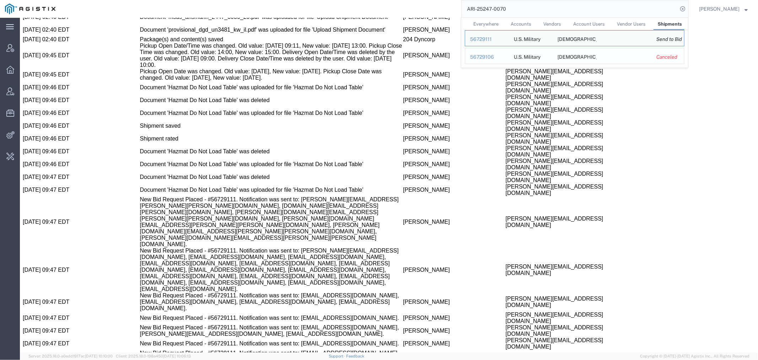
click at [493, 61] on div "56729106" at bounding box center [487, 56] width 34 height 7
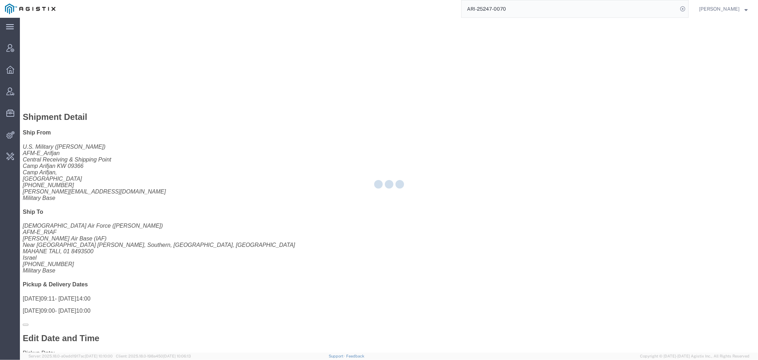
drag, startPoint x: 80, startPoint y: 11, endPoint x: 100, endPoint y: 29, distance: 26.7
click at [100, 29] on div at bounding box center [389, 185] width 738 height 334
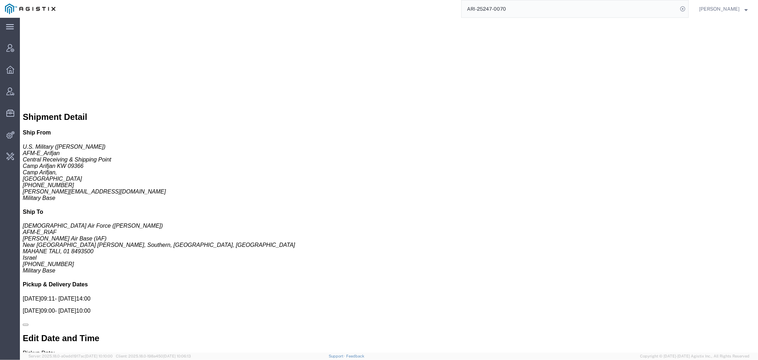
scroll to position [406, 0]
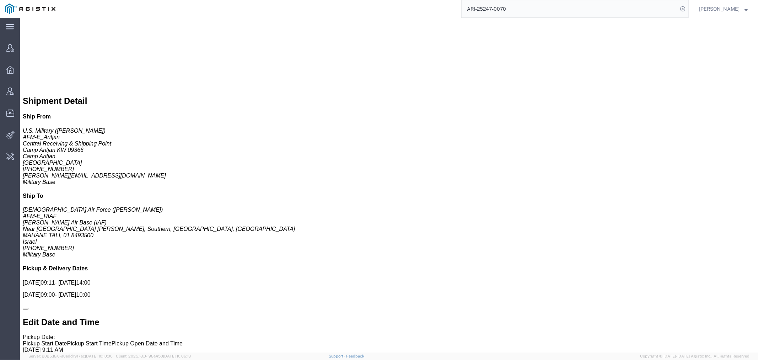
click span "56729106"
copy span "56729106"
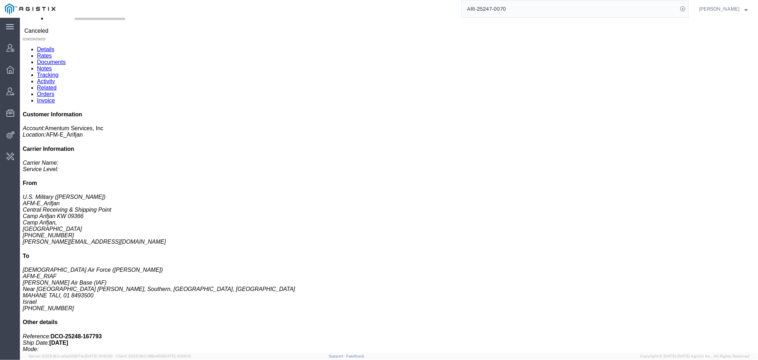
scroll to position [0, 0]
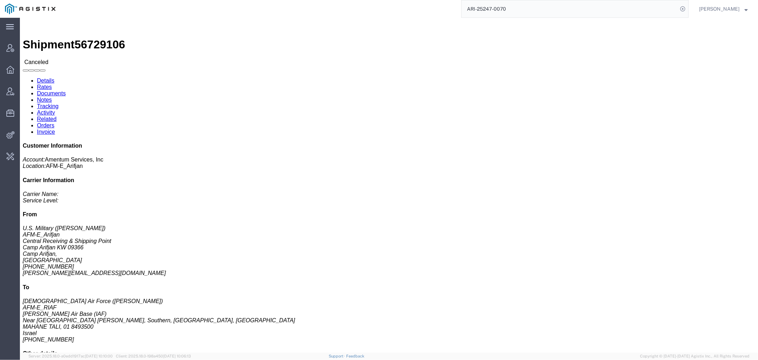
drag, startPoint x: 543, startPoint y: 75, endPoint x: 558, endPoint y: 77, distance: 15.2
click p "Customer Ref: DCO-25248-167793 Booking Number: DCO-25248-167793 Project Number:…"
copy b "DCO-25248-167793"
click link "Activity"
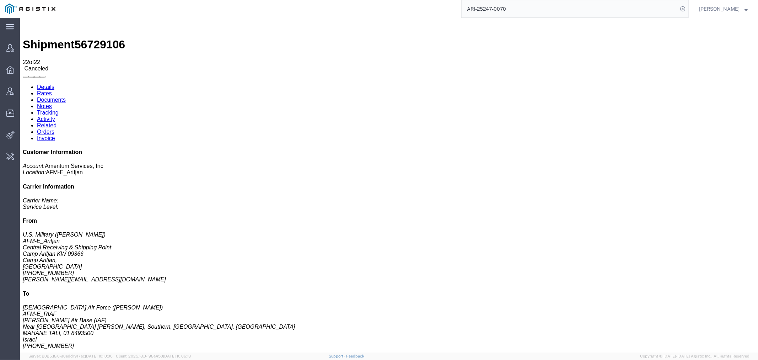
scroll to position [91, 0]
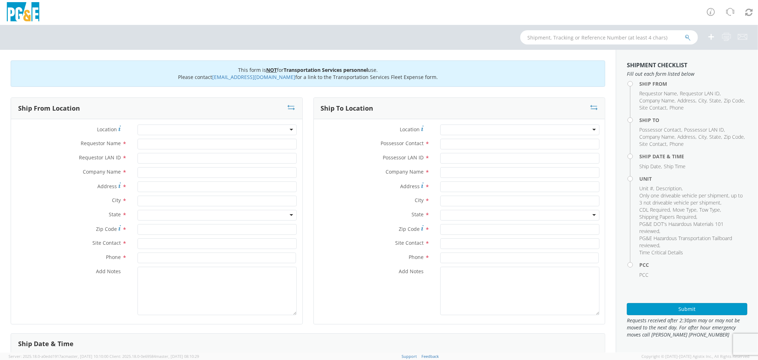
scroll to position [237, 0]
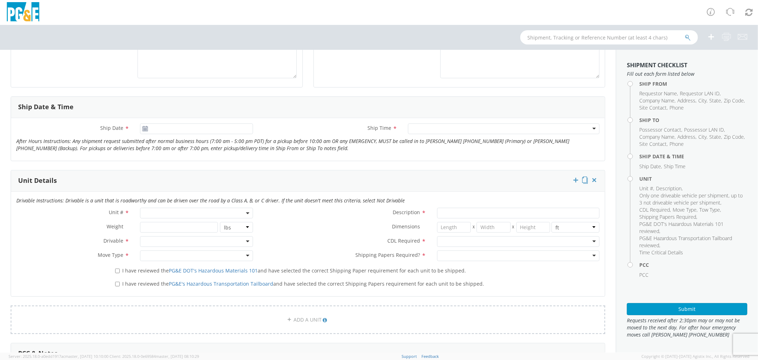
click at [175, 212] on span at bounding box center [196, 213] width 113 height 11
click at [169, 223] on input "search" at bounding box center [196, 224] width 108 height 11
paste input "B26881"
type input "B26881"
type input "TRUCK; MANHOLE PUMP W/CRANE"
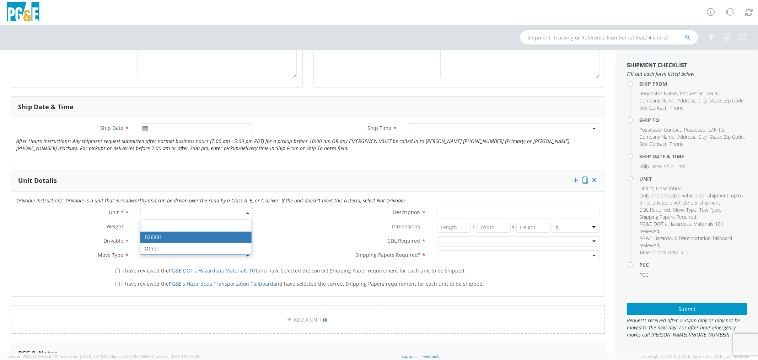
type input "26000"
select select "B26881"
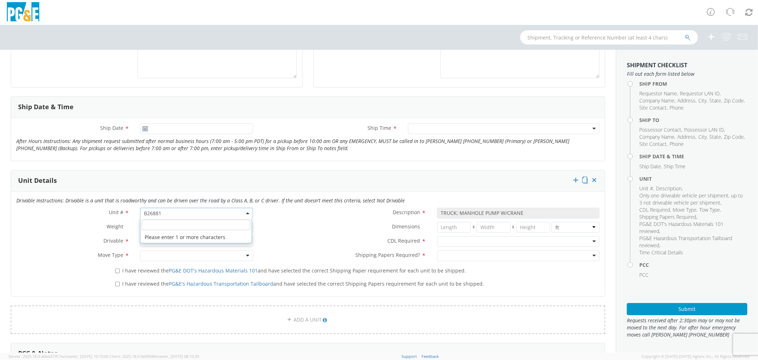
click at [175, 208] on span "B26881" at bounding box center [196, 213] width 113 height 11
click at [168, 223] on input "search" at bounding box center [196, 224] width 108 height 11
paste input "CE3339"
type input "CE3339"
type input "TRUCK; MEDIUM LINE 4X4"
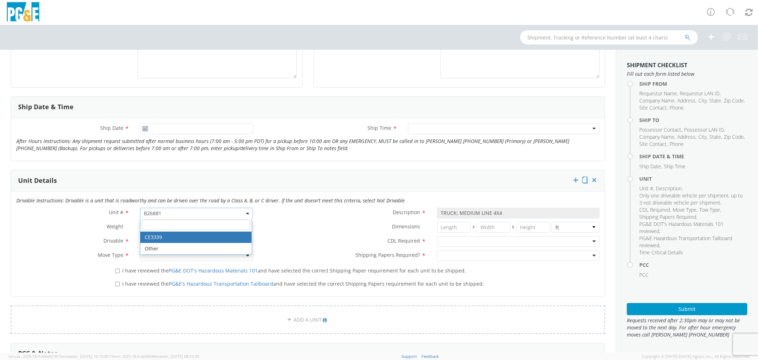
select select "CE3339"
select select "? string: ?"
drag, startPoint x: 178, startPoint y: 217, endPoint x: 175, endPoint y: 214, distance: 4.1
click at [175, 215] on span "CE3339" at bounding box center [196, 213] width 113 height 11
click at [169, 221] on input "search" at bounding box center [196, 224] width 108 height 11
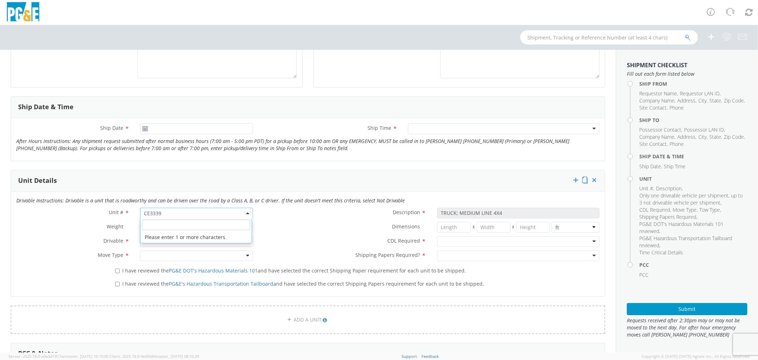
paste input "CE3340"
type input "CE3340"
select select "CE3340"
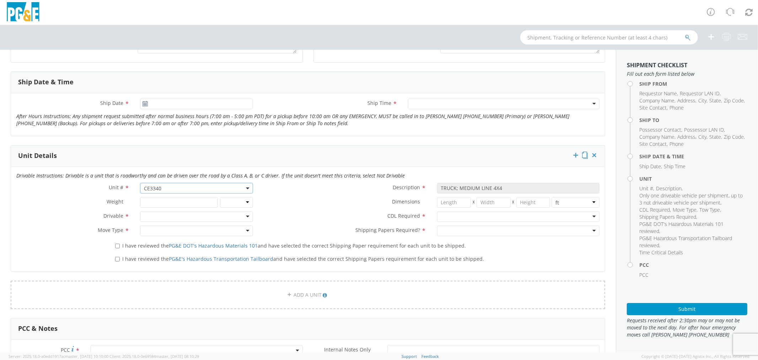
scroll to position [355, 0]
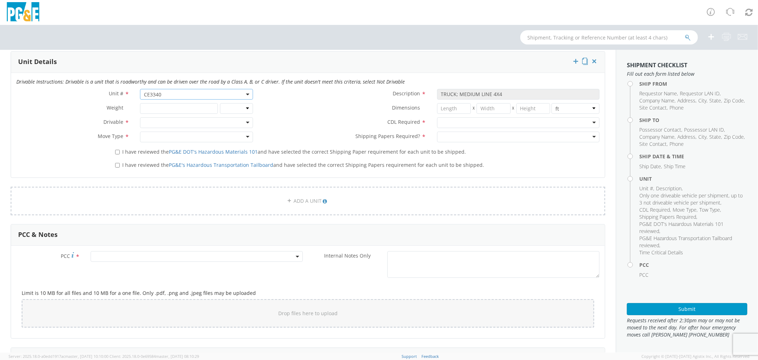
click at [165, 93] on span "CE3340" at bounding box center [196, 94] width 105 height 7
click at [162, 102] on input "search" at bounding box center [196, 106] width 108 height 11
paste input "CE3549"
type input "CE3549"
type input "PICKUP; 1/2T 4x4"
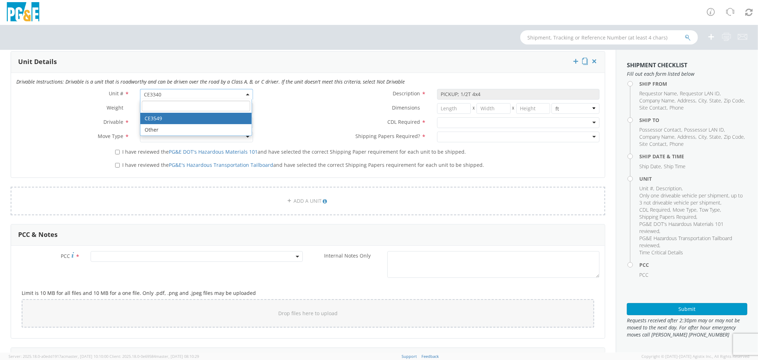
select select "CE3549"
click at [171, 96] on span "CE3549" at bounding box center [196, 94] width 105 height 7
click at [161, 107] on input "search" at bounding box center [196, 106] width 108 height 11
paste input "CE3550"
type input "CE3550"
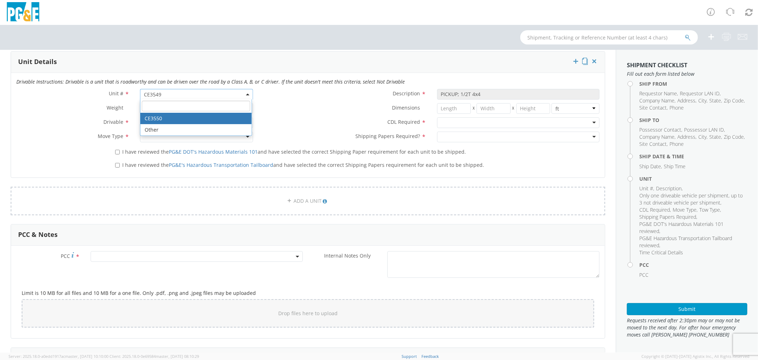
select select "CE3550"
